Goal: Task Accomplishment & Management: Use online tool/utility

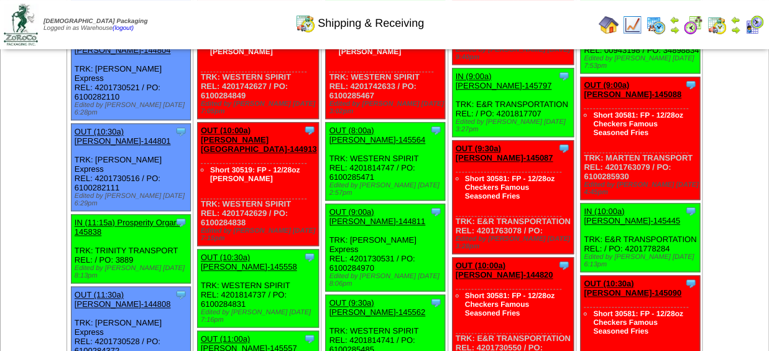
scroll to position [488, 0]
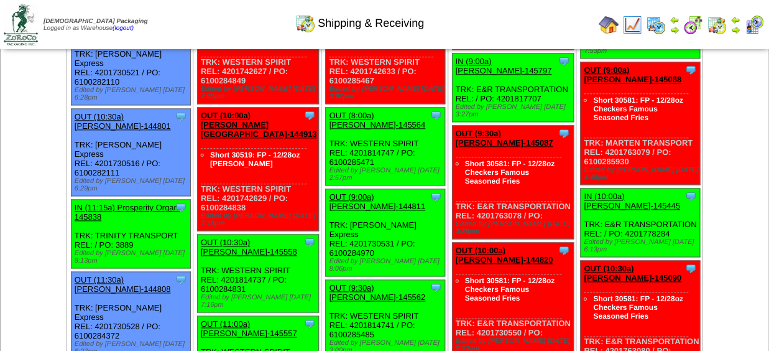
drag, startPoint x: 98, startPoint y: 161, endPoint x: 101, endPoint y: 170, distance: 9.1
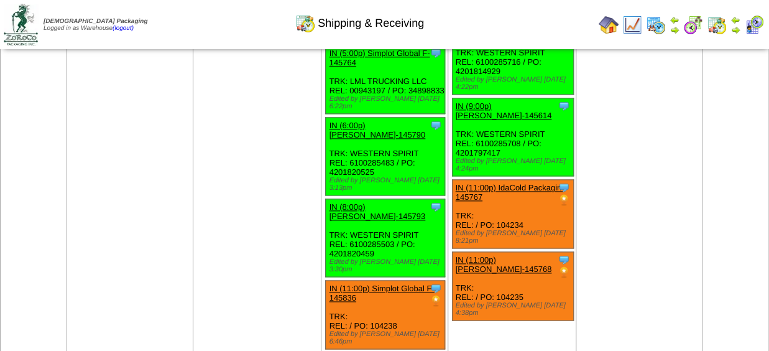
scroll to position [2061, 0]
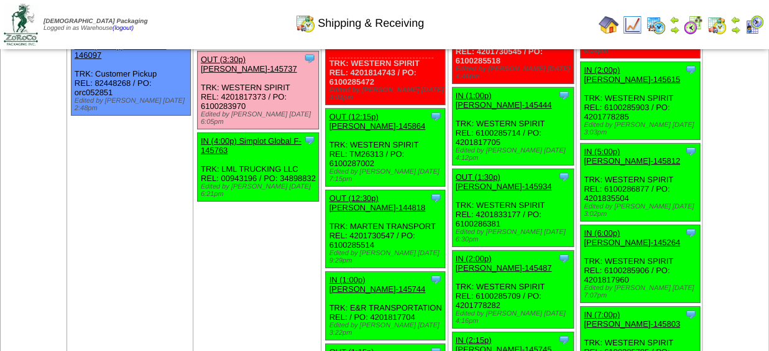
scroll to position [1035, 0]
